Goal: Task Accomplishment & Management: Manage account settings

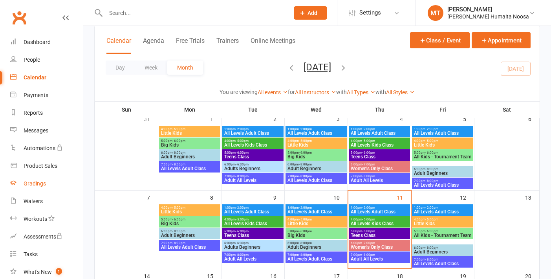
click at [36, 189] on link "Gradings" at bounding box center [46, 184] width 73 height 18
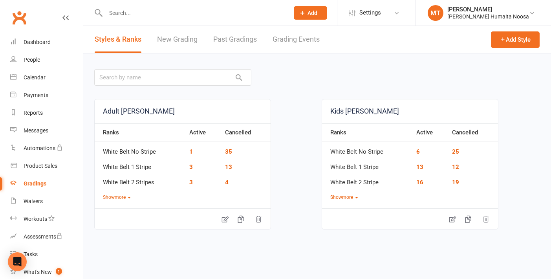
click at [179, 38] on link "New Grading" at bounding box center [177, 39] width 40 height 27
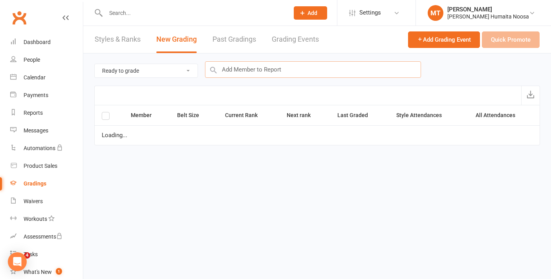
click at [244, 72] on input "text" at bounding box center [313, 69] width 216 height 17
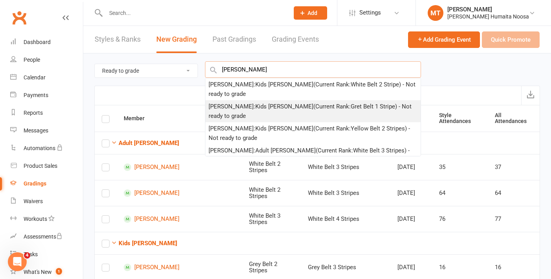
type input "[PERSON_NAME]"
click at [261, 102] on div "[PERSON_NAME] : Kids [PERSON_NAME] (Current Rank: Gret Belt 1 Stripe ) - Not re…" at bounding box center [313, 111] width 209 height 19
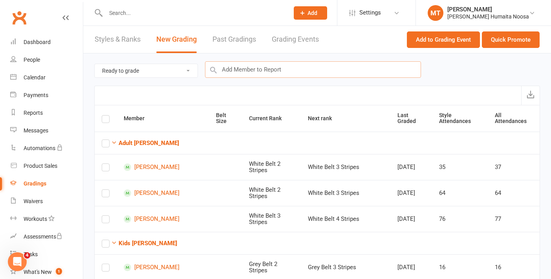
click at [238, 69] on input "text" at bounding box center [313, 69] width 216 height 17
type input "l"
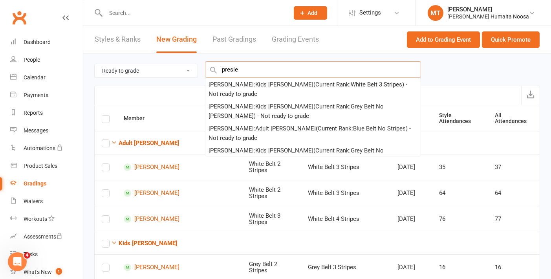
type input "[PERSON_NAME]"
click at [242, 71] on input "text" at bounding box center [313, 69] width 216 height 17
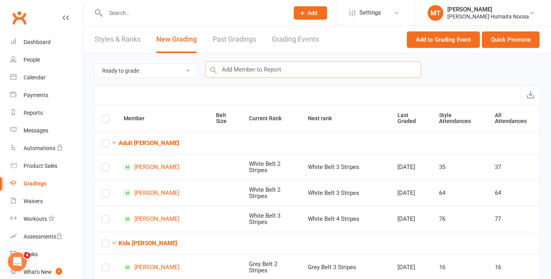
click at [242, 71] on input "text" at bounding box center [313, 69] width 216 height 17
click at [498, 41] on button "Quick Promote" at bounding box center [511, 39] width 58 height 17
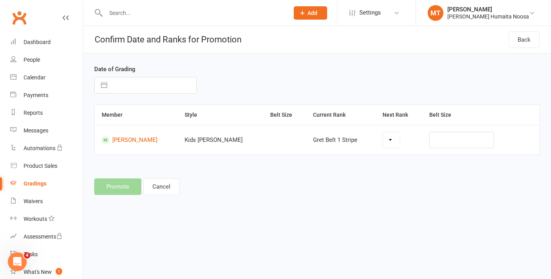
select select "23847"
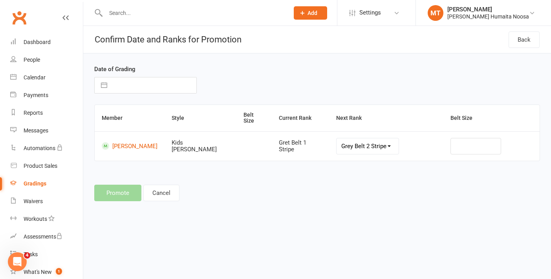
click at [101, 88] on button "button" at bounding box center [104, 85] width 14 height 16
select select "7"
select select "2025"
select select "8"
select select "2025"
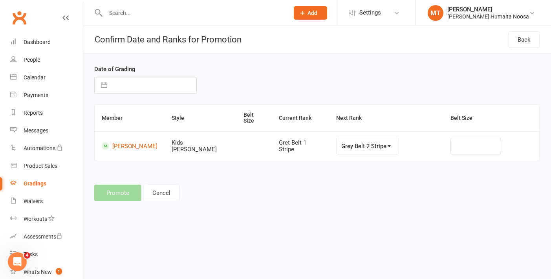
select select "9"
select select "2025"
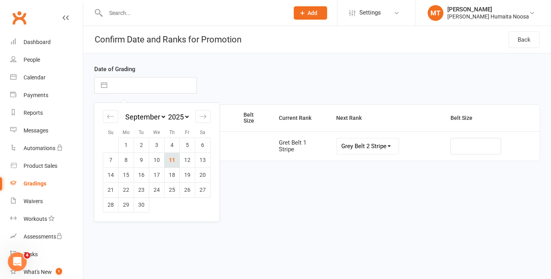
click at [170, 156] on td "11" at bounding box center [172, 159] width 15 height 15
type input "[DATE]"
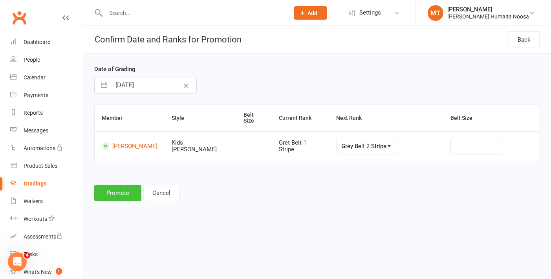
click at [123, 190] on button "Promote" at bounding box center [117, 193] width 47 height 17
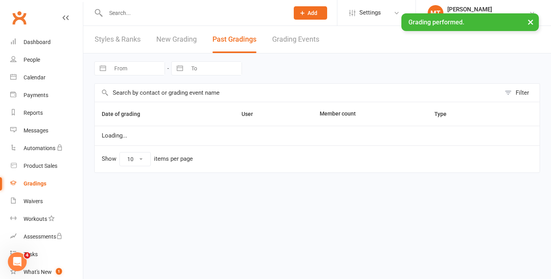
click at [123, 13] on div "× Grading performed." at bounding box center [270, 13] width 541 height 0
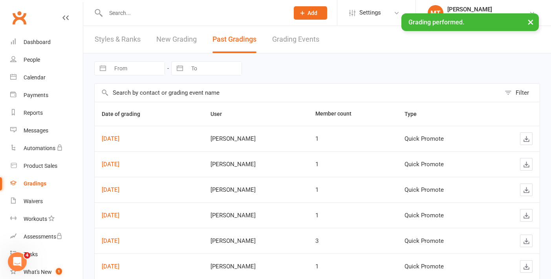
click at [123, 13] on div "× Grading performed." at bounding box center [270, 13] width 541 height 0
click at [121, 10] on input "text" at bounding box center [193, 12] width 180 height 11
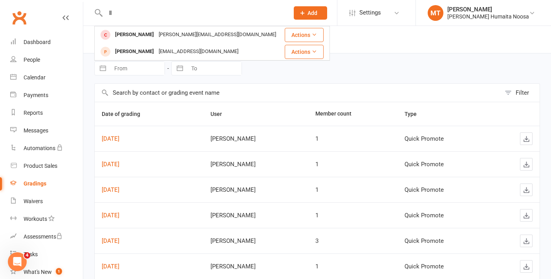
type input "l"
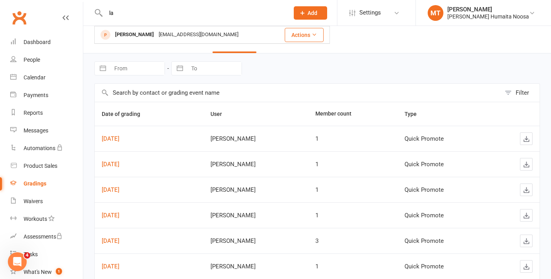
type input "l"
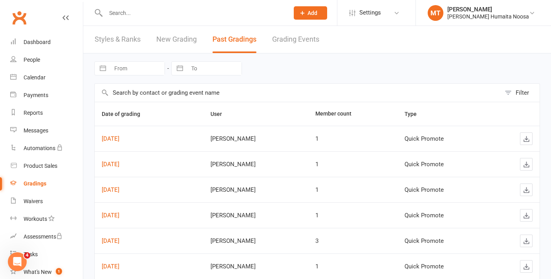
click at [129, 16] on input "text" at bounding box center [193, 12] width 180 height 11
type input "l"
click at [112, 12] on input "text" at bounding box center [193, 12] width 180 height 11
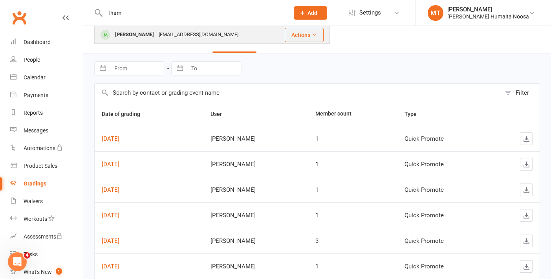
type input "lham"
click at [137, 34] on div "[PERSON_NAME]" at bounding box center [135, 34] width 44 height 11
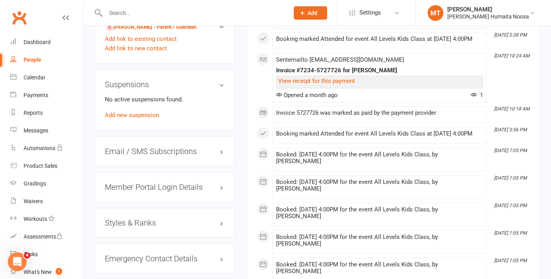
scroll to position [561, 0]
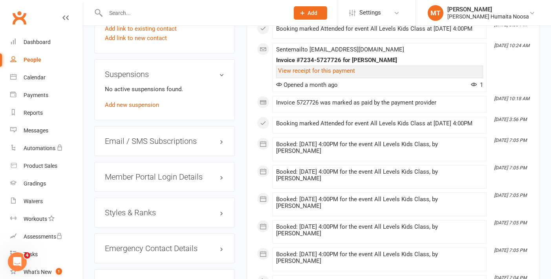
click at [133, 217] on h3 "Styles & Ranks" at bounding box center [164, 212] width 119 height 9
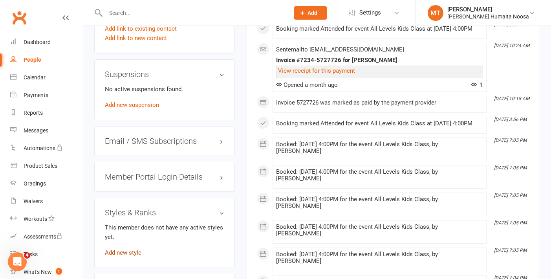
click at [119, 256] on link "Add new style" at bounding box center [123, 252] width 37 height 7
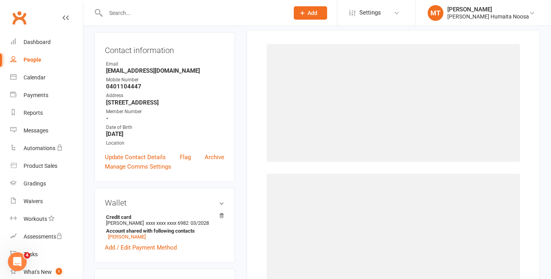
scroll to position [67, 0]
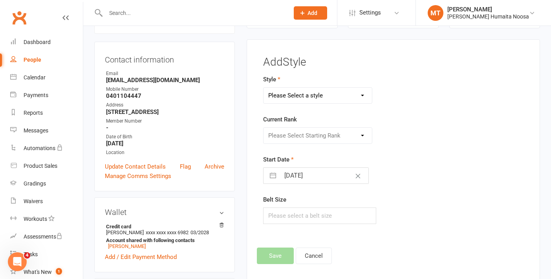
click at [328, 90] on select "Please Select a style Adult [PERSON_NAME] Jiu Jitsu Kids [PERSON_NAME]" at bounding box center [318, 96] width 108 height 16
select select "2420"
click at [324, 133] on select "Please Select Starting Rank White Belt No Stripe White Belt 1 Stripe White Belt…" at bounding box center [318, 136] width 108 height 16
select select "23841"
click at [275, 262] on button "Save" at bounding box center [275, 256] width 37 height 17
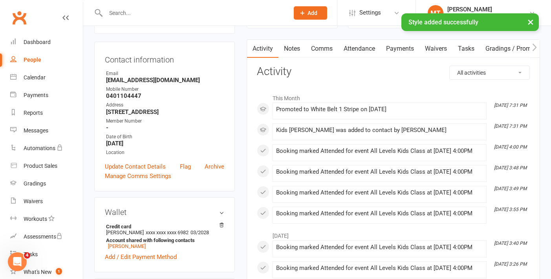
scroll to position [0, 0]
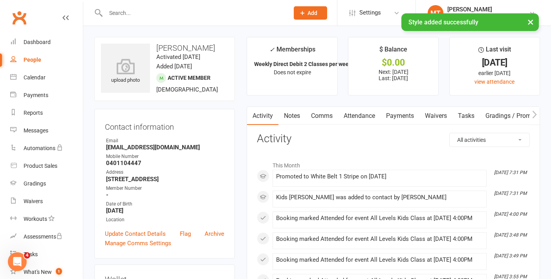
click at [121, 13] on input "text" at bounding box center [193, 12] width 180 height 11
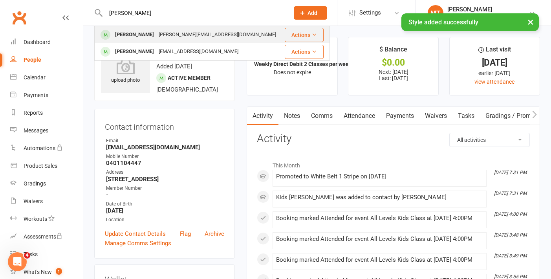
type input "[PERSON_NAME]"
click at [159, 37] on div "[PERSON_NAME][EMAIL_ADDRESS][DOMAIN_NAME]" at bounding box center [217, 34] width 122 height 11
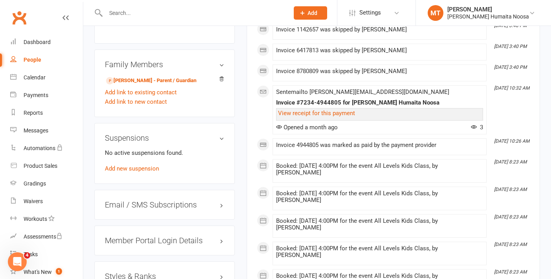
scroll to position [525, 0]
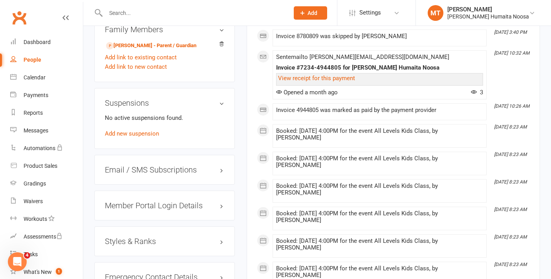
click at [123, 229] on div "Styles & Ranks" at bounding box center [164, 241] width 141 height 30
click at [123, 238] on h3 "Styles & Ranks" at bounding box center [164, 241] width 119 height 9
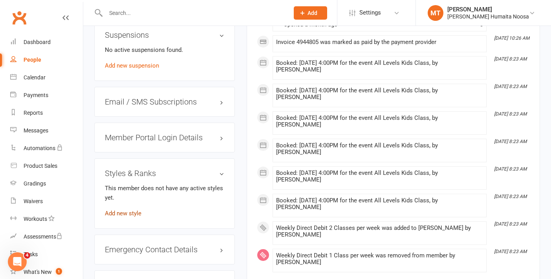
click at [117, 210] on link "Add new style" at bounding box center [123, 213] width 37 height 7
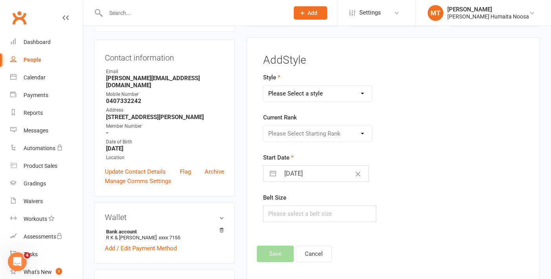
scroll to position [67, 0]
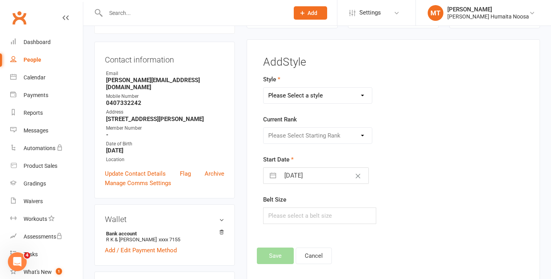
click at [309, 97] on select "Please Select a style Adult [PERSON_NAME] Jiu Jitsu Kids [PERSON_NAME]" at bounding box center [318, 96] width 108 height 16
select select "2420"
click at [310, 136] on select "Please Select Starting Rank" at bounding box center [318, 136] width 108 height 16
select select "23841"
click at [272, 256] on button "Save" at bounding box center [275, 256] width 37 height 17
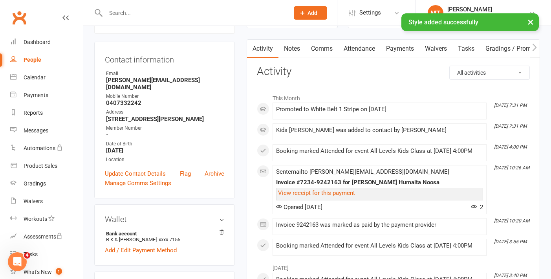
scroll to position [0, 0]
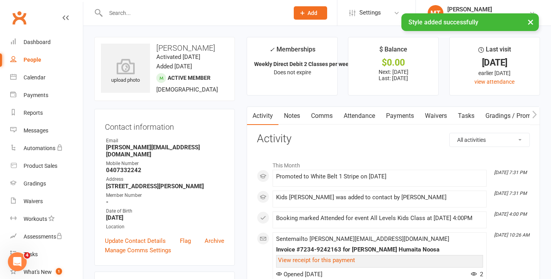
click at [132, 13] on input "text" at bounding box center [193, 12] width 180 height 11
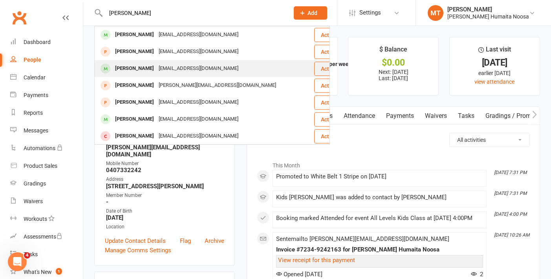
type input "[PERSON_NAME]"
click at [152, 66] on div "[PERSON_NAME]" at bounding box center [135, 68] width 44 height 11
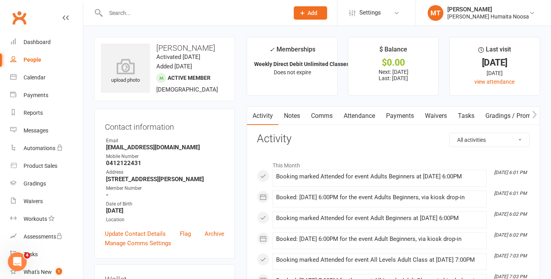
click at [404, 116] on link "Payments" at bounding box center [400, 116] width 39 height 18
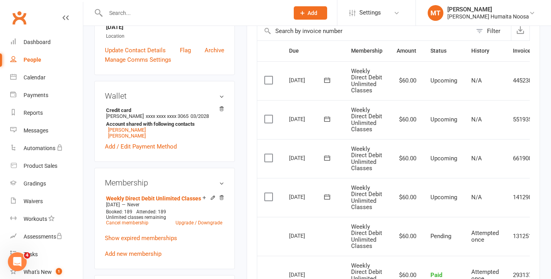
scroll to position [184, 0]
click at [268, 194] on label at bounding box center [269, 197] width 11 height 8
click at [268, 193] on input "checkbox" at bounding box center [266, 193] width 5 height 0
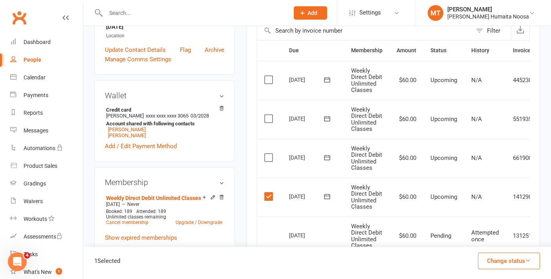
click at [495, 259] on button "Change status" at bounding box center [509, 261] width 62 height 17
click at [484, 242] on link "Skipped" at bounding box center [501, 240] width 78 height 16
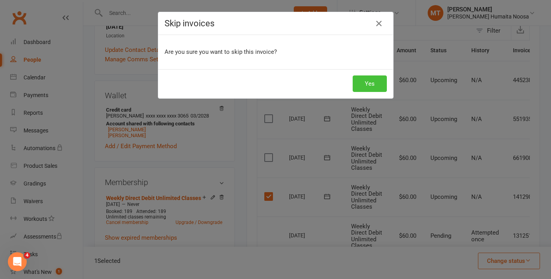
click at [373, 80] on button "Yes" at bounding box center [370, 83] width 34 height 17
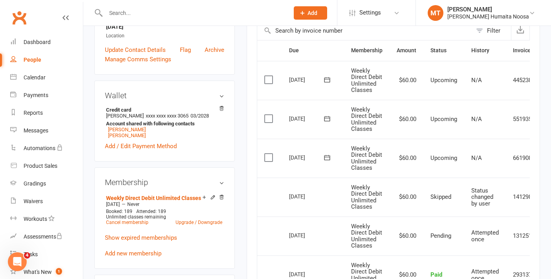
click at [182, 22] on div at bounding box center [188, 13] width 189 height 26
click at [168, 11] on input "text" at bounding box center [193, 12] width 180 height 11
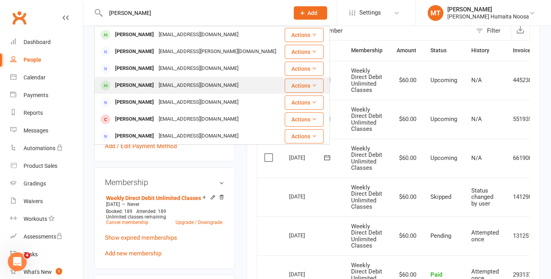
type input "[PERSON_NAME]"
click at [165, 82] on div "[EMAIL_ADDRESS][DOMAIN_NAME]" at bounding box center [198, 85] width 84 height 11
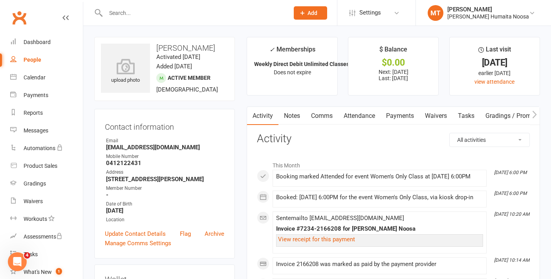
click at [401, 112] on link "Payments" at bounding box center [400, 116] width 39 height 18
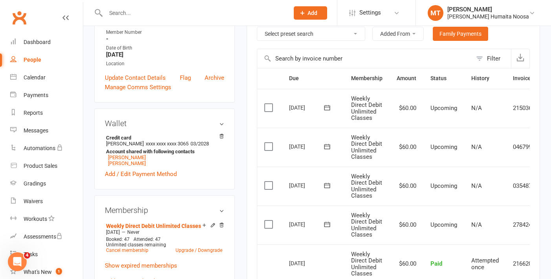
scroll to position [196, 0]
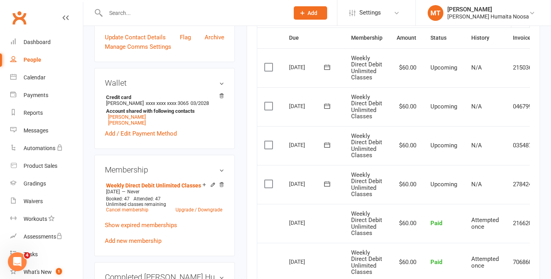
click at [270, 185] on label at bounding box center [269, 184] width 11 height 8
click at [270, 180] on input "checkbox" at bounding box center [266, 180] width 5 height 0
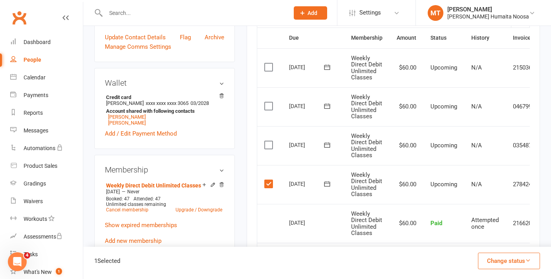
click at [512, 255] on button "Change status" at bounding box center [509, 261] width 62 height 17
click at [483, 238] on link "Skipped" at bounding box center [501, 240] width 78 height 16
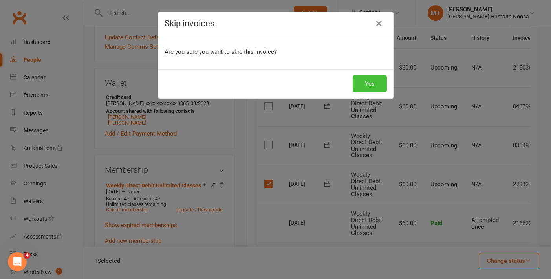
click at [362, 81] on button "Yes" at bounding box center [370, 83] width 34 height 17
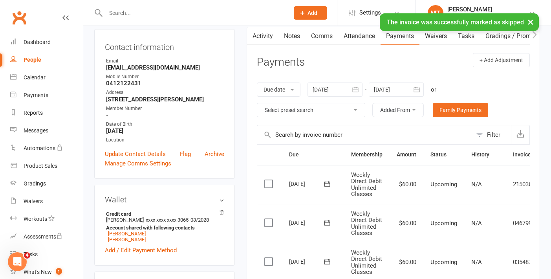
scroll to position [0, 0]
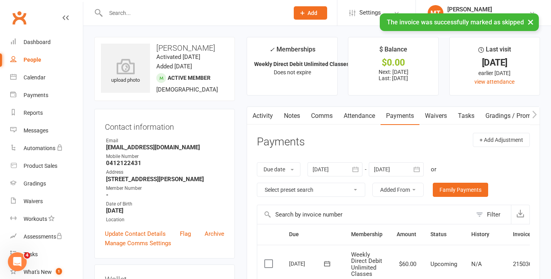
click at [160, 13] on div "× The invoice was successfully marked as skipped" at bounding box center [270, 13] width 541 height 0
click at [156, 13] on div "× The invoice was successfully marked as skipped" at bounding box center [270, 13] width 541 height 0
click at [136, 10] on input "text" at bounding box center [193, 12] width 180 height 11
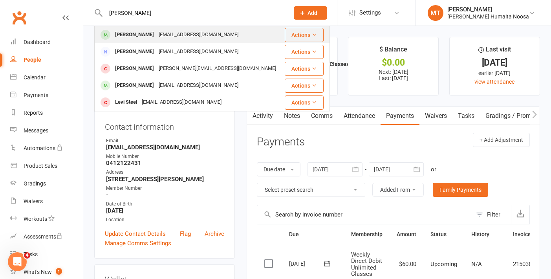
type input "[PERSON_NAME]"
click at [151, 33] on div "[PERSON_NAME]" at bounding box center [135, 34] width 44 height 11
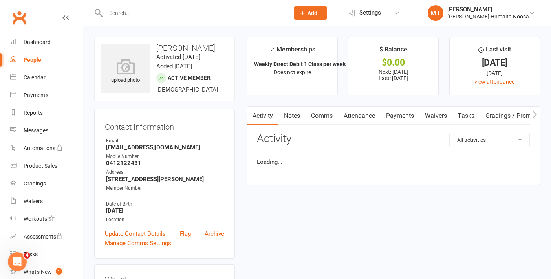
click at [403, 116] on link "Payments" at bounding box center [400, 116] width 39 height 18
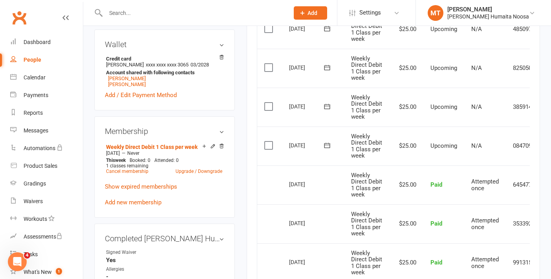
scroll to position [236, 0]
click at [267, 146] on label at bounding box center [269, 145] width 11 height 8
click at [267, 141] on input "checkbox" at bounding box center [266, 141] width 5 height 0
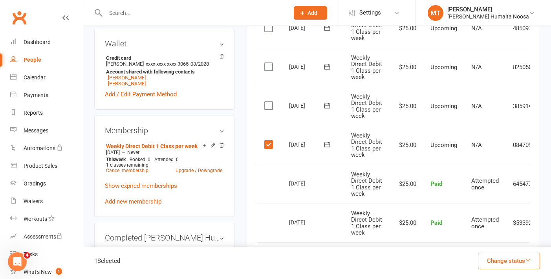
click at [501, 261] on button "Change status" at bounding box center [509, 261] width 62 height 17
click at [481, 242] on link "Skipped" at bounding box center [501, 240] width 78 height 16
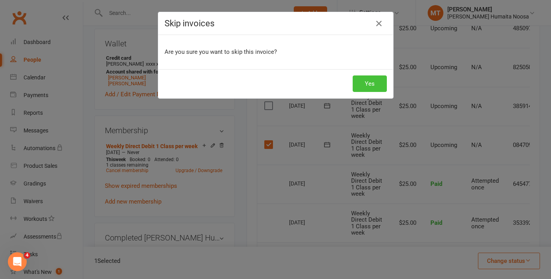
click at [367, 89] on button "Yes" at bounding box center [370, 83] width 34 height 17
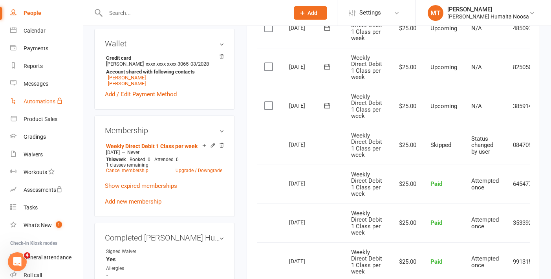
scroll to position [99, 0]
